Goal: Find specific page/section: Find specific page/section

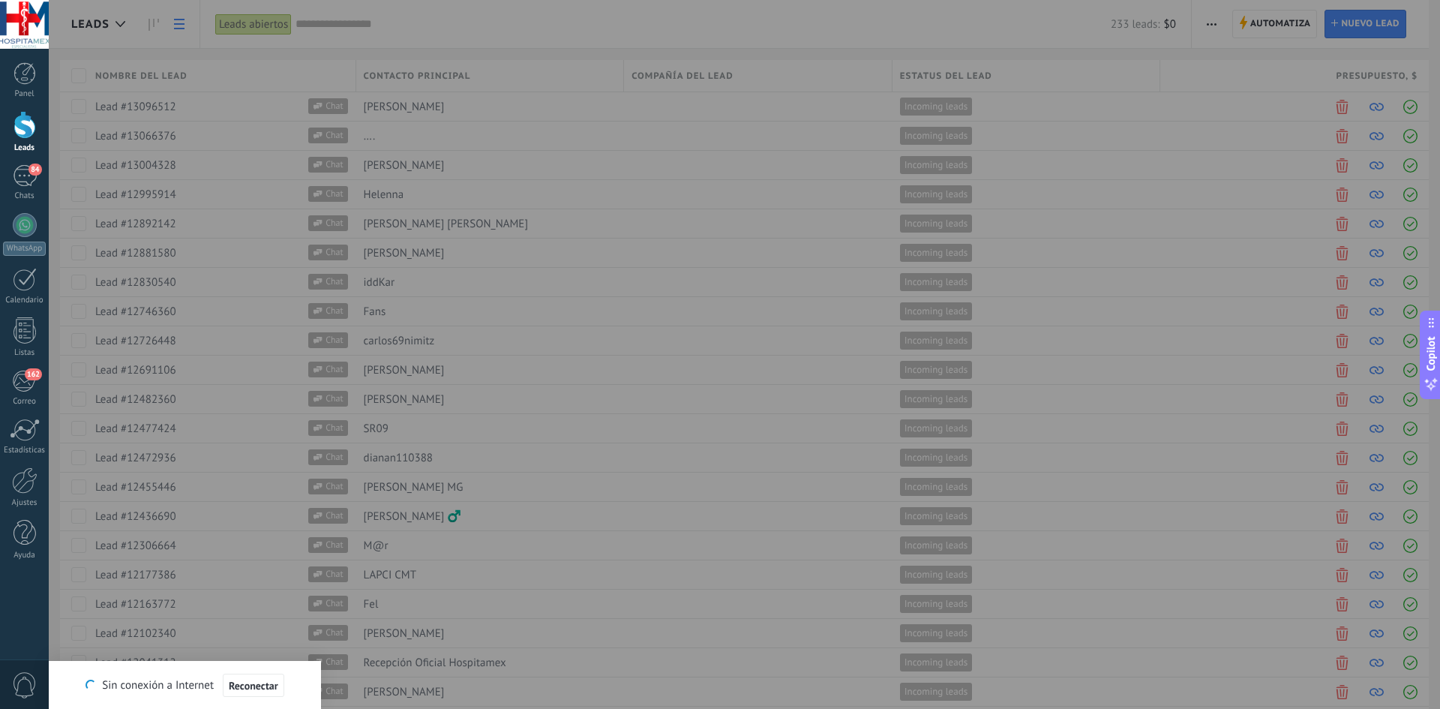
click at [509, 317] on div at bounding box center [769, 354] width 1440 height 709
click at [554, 343] on div at bounding box center [769, 354] width 1440 height 709
click at [29, 126] on div at bounding box center [25, 125] width 23 height 28
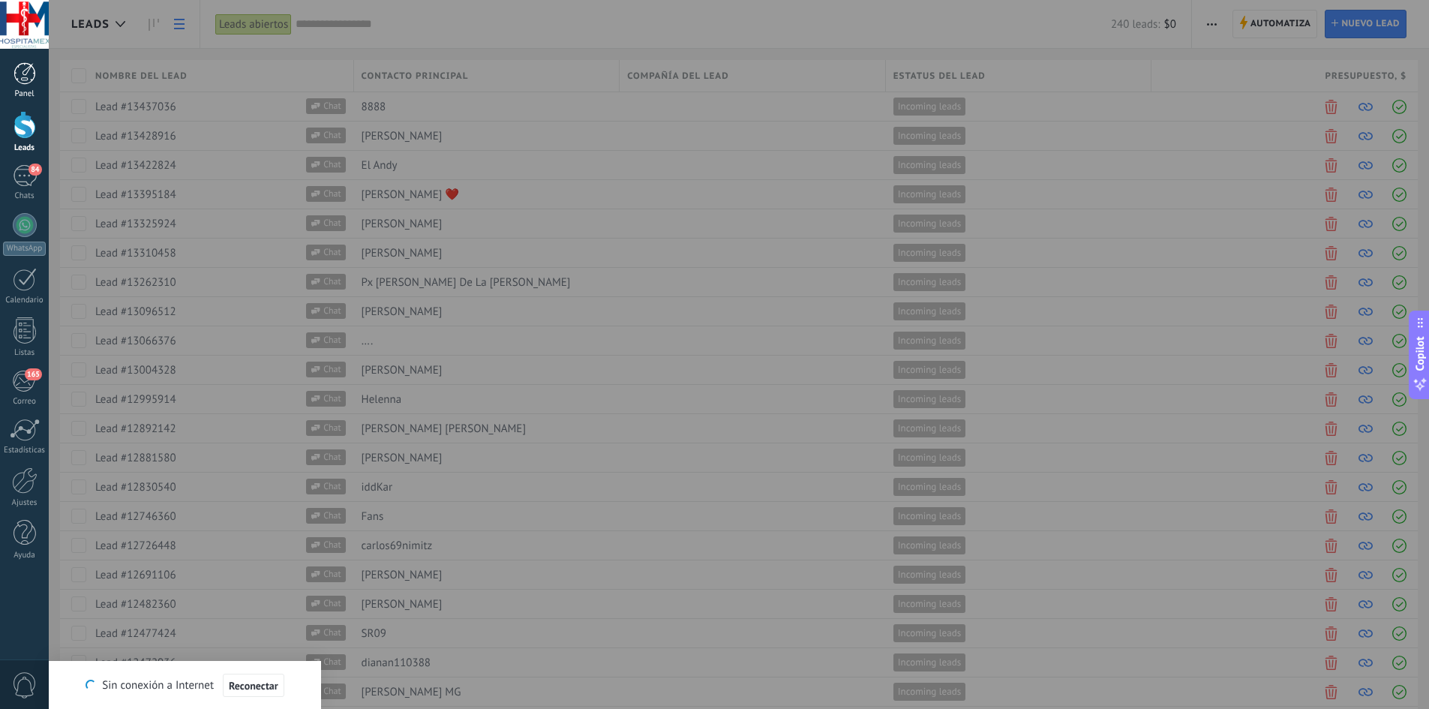
click at [25, 74] on div at bounding box center [25, 73] width 23 height 23
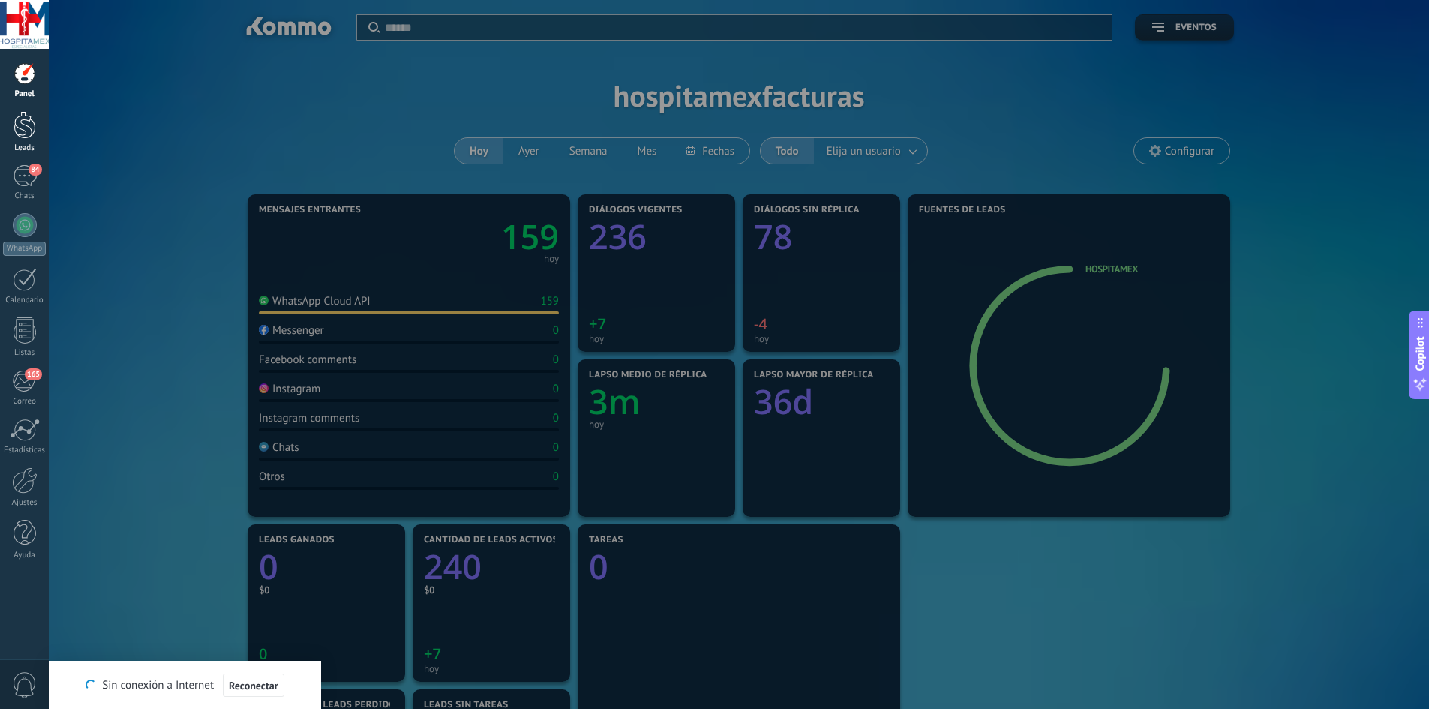
click at [24, 125] on div at bounding box center [25, 125] width 23 height 28
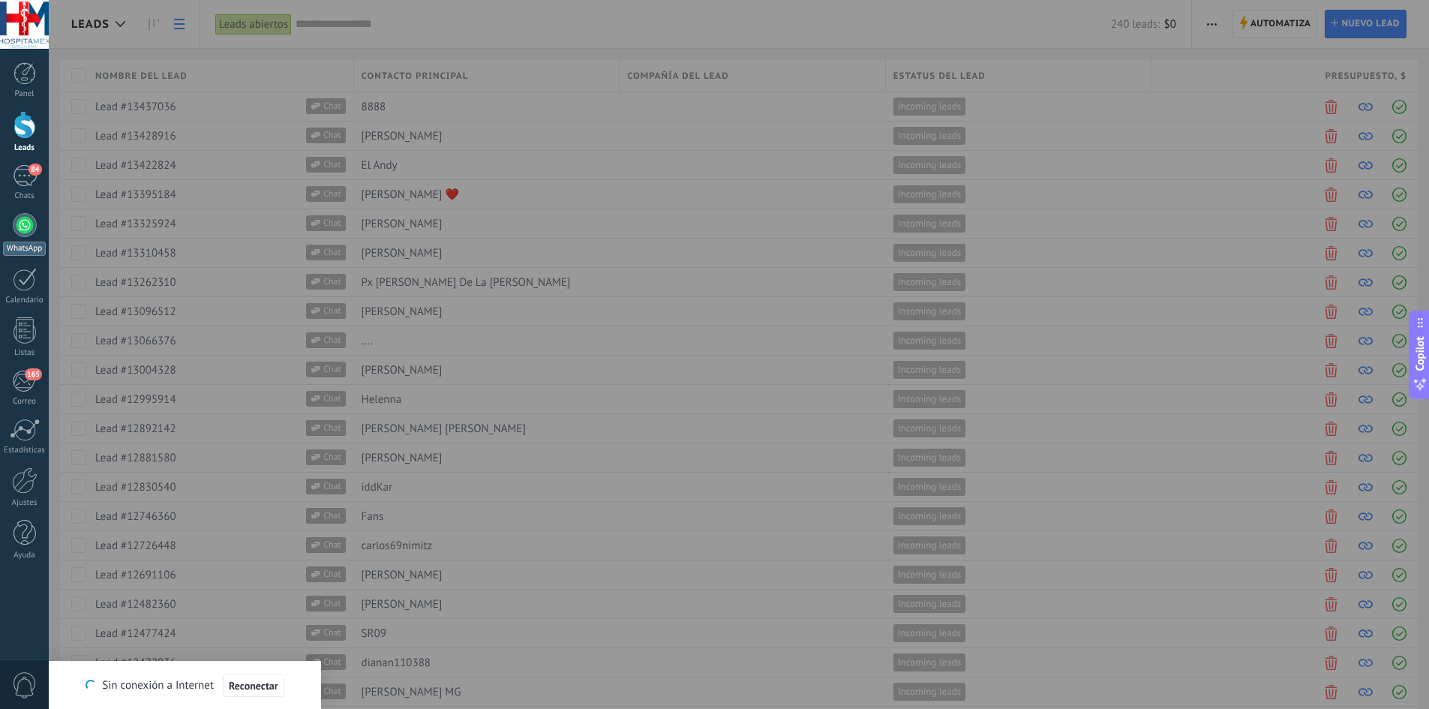
click at [26, 224] on div at bounding box center [25, 225] width 24 height 24
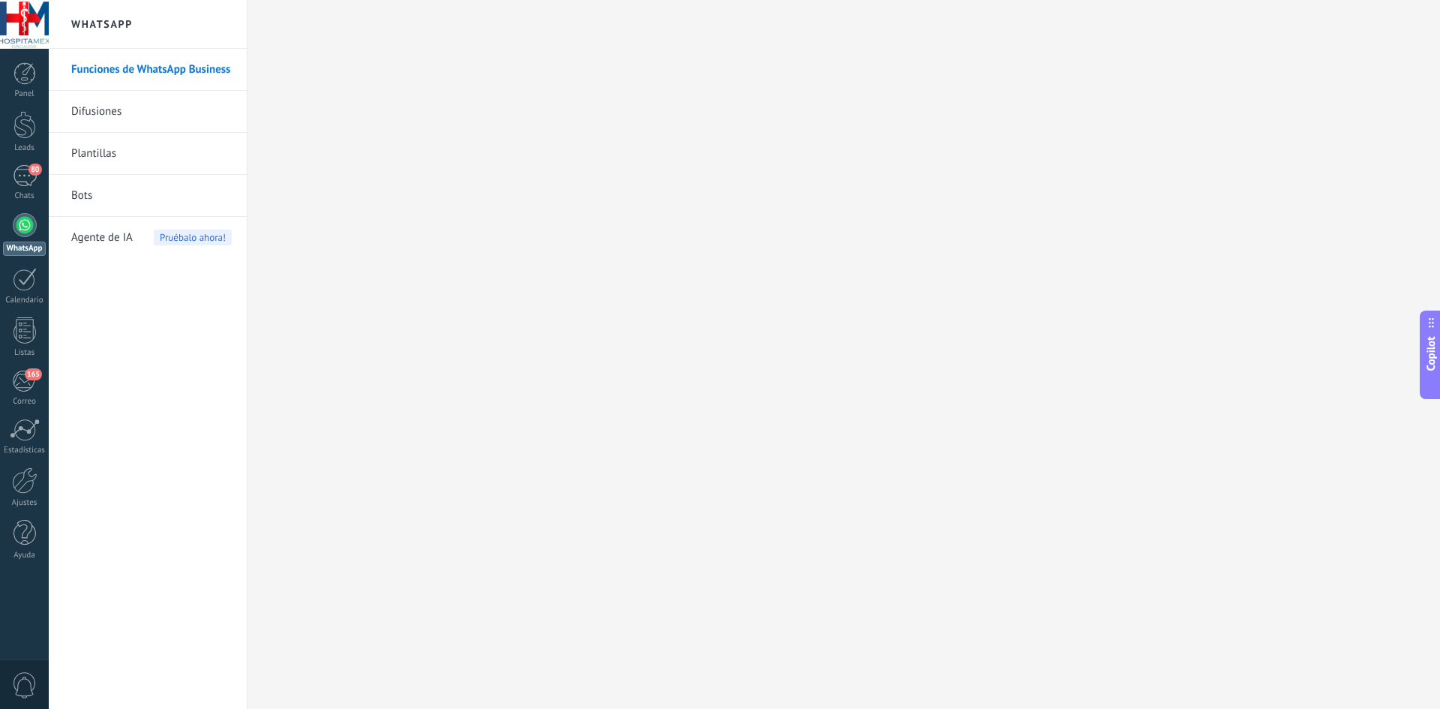
scroll to position [1792, 0]
